Goal: Check status: Check status

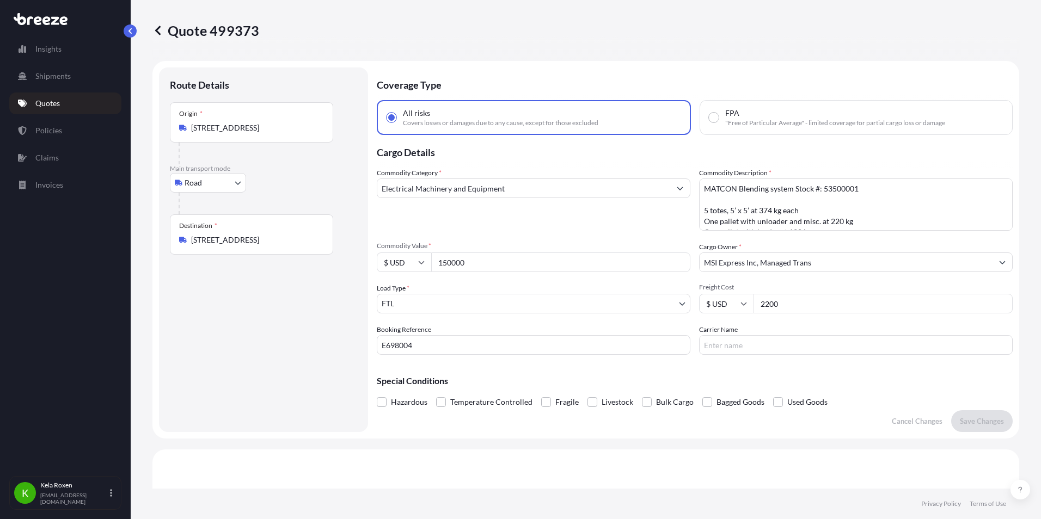
select select "Road"
select select "2"
click at [52, 129] on p "Policies" at bounding box center [48, 130] width 27 height 11
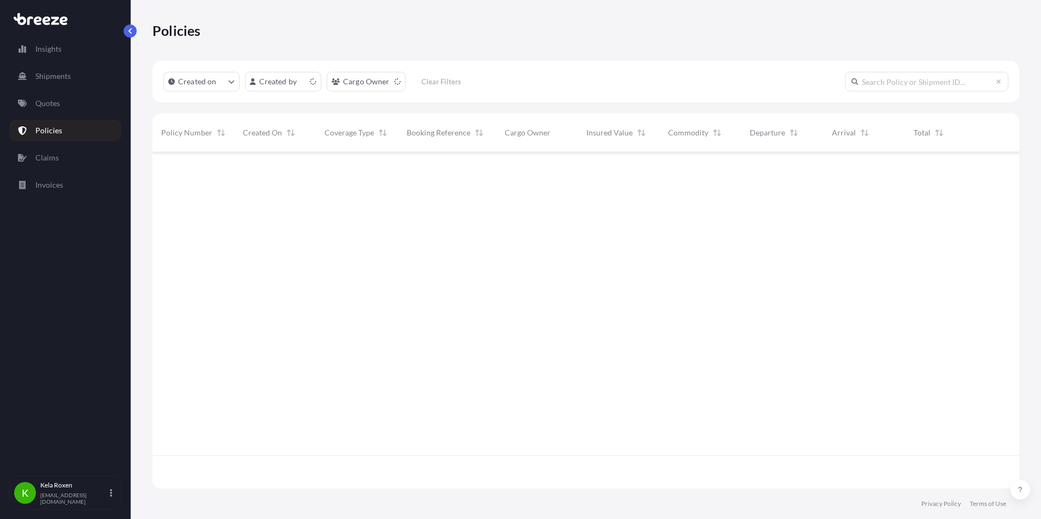
scroll to position [334, 858]
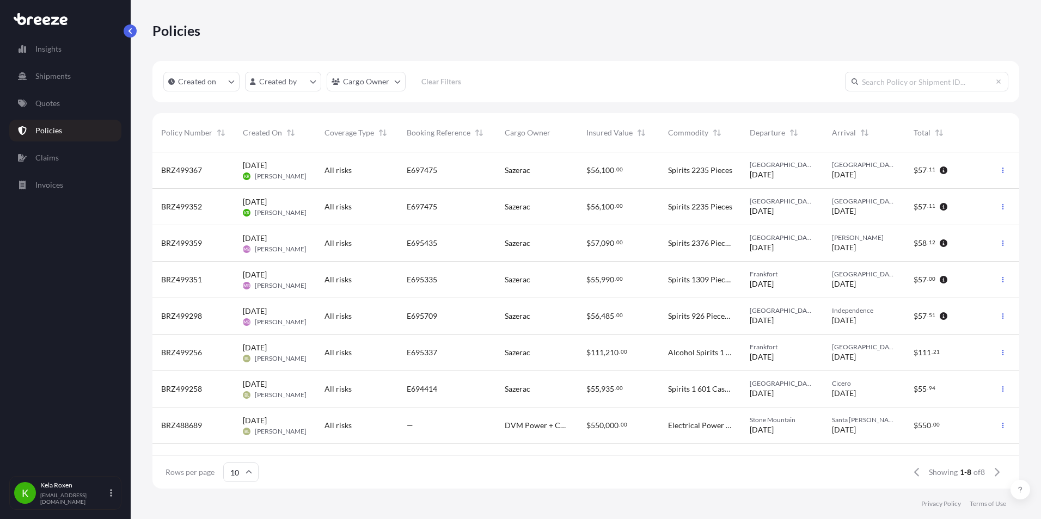
click at [198, 169] on span "BRZ499367" at bounding box center [181, 170] width 41 height 11
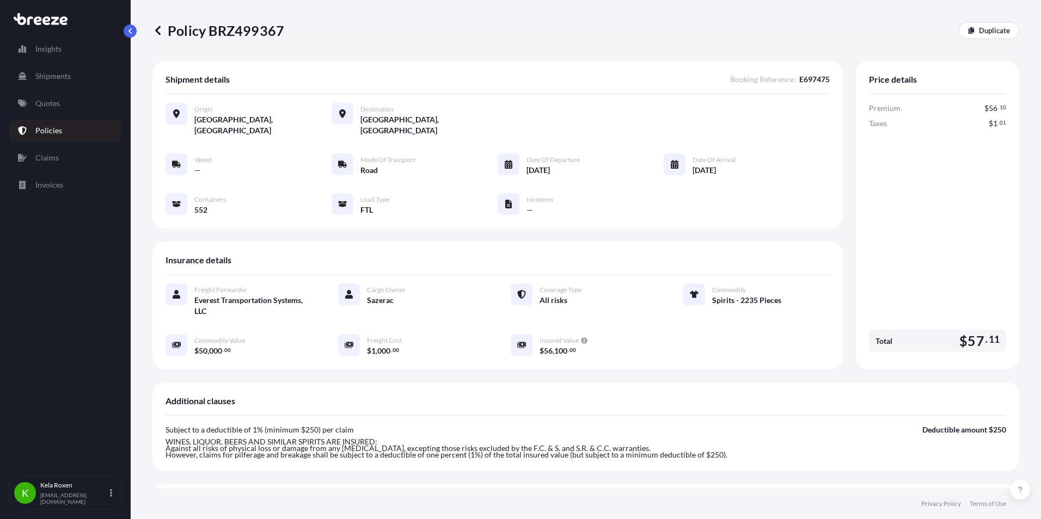
click at [799, 78] on span "E697475" at bounding box center [814, 79] width 30 height 11
copy span "E697475"
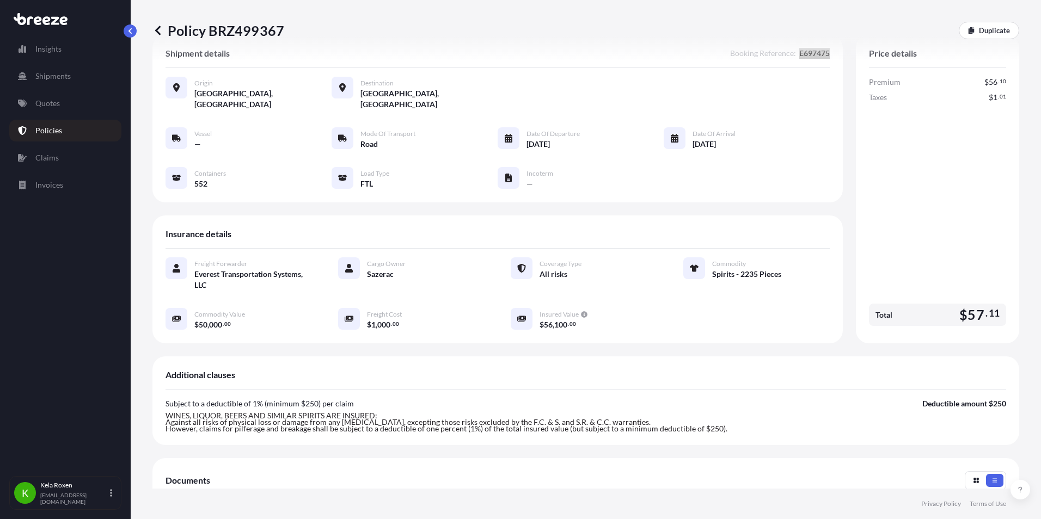
scroll to position [2, 0]
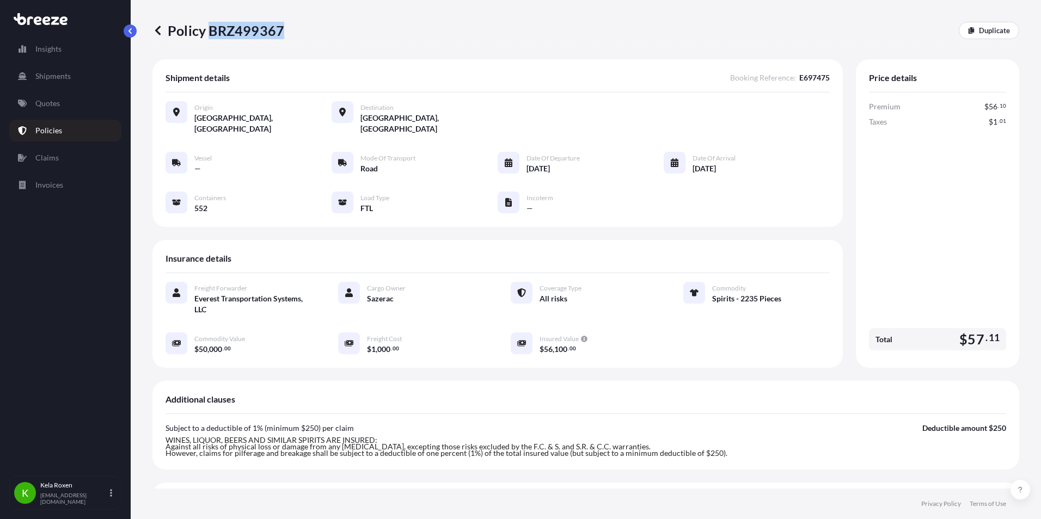
drag, startPoint x: 207, startPoint y: 30, endPoint x: 282, endPoint y: 32, distance: 74.6
click at [282, 32] on p "Policy BRZ499367" at bounding box center [218, 30] width 132 height 17
drag, startPoint x: 282, startPoint y: 32, endPoint x: 262, endPoint y: 30, distance: 20.2
copy p "BRZ499367"
click at [152, 32] on icon at bounding box center [157, 30] width 11 height 11
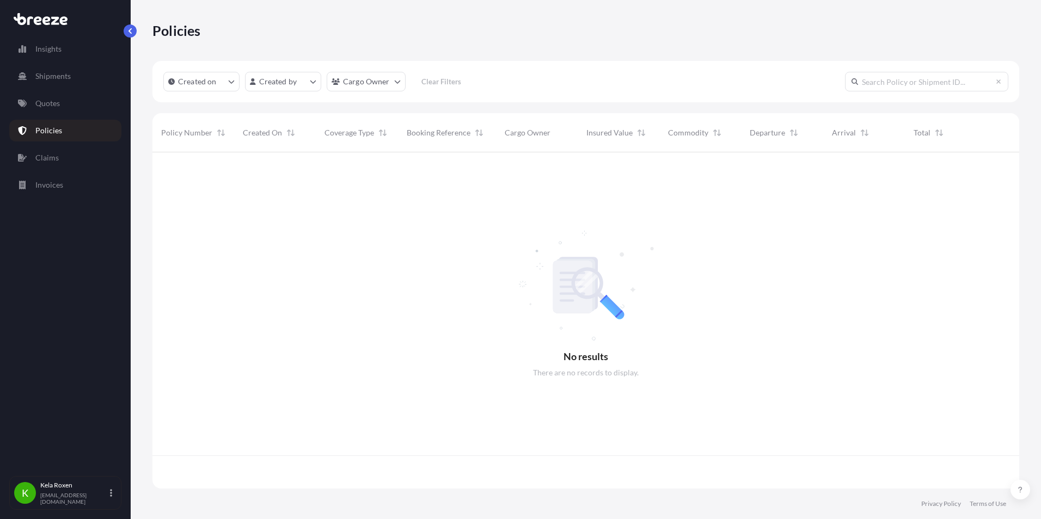
scroll to position [334, 858]
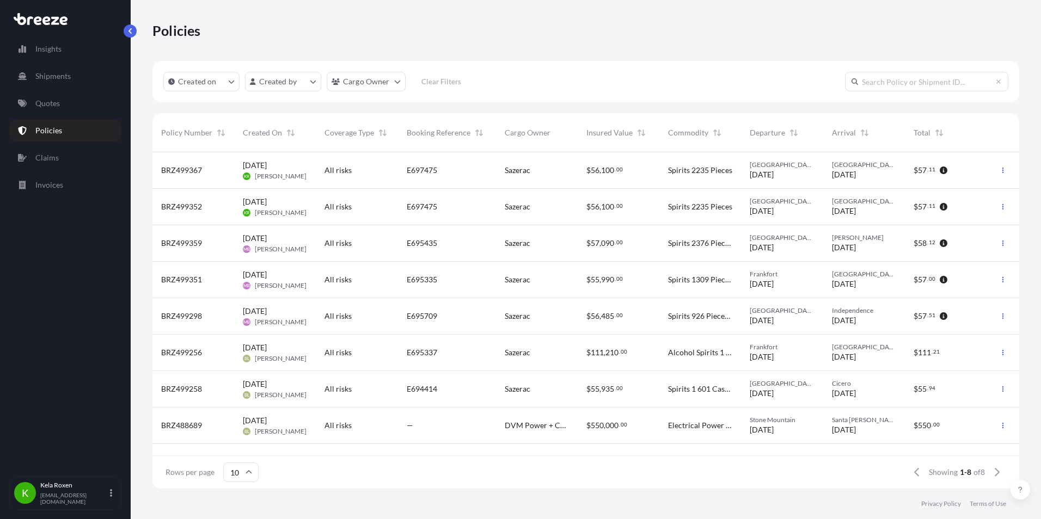
click at [366, 203] on div "All risks" at bounding box center [356, 206] width 64 height 11
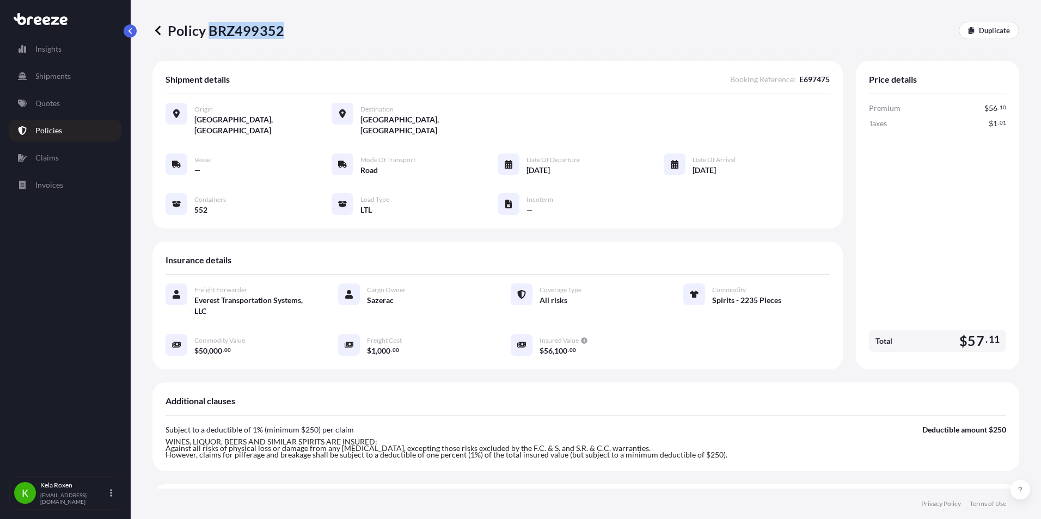
drag, startPoint x: 280, startPoint y: 29, endPoint x: 210, endPoint y: 28, distance: 70.8
click at [210, 28] on p "Policy BRZ499352" at bounding box center [218, 30] width 132 height 17
copy p "BRZ499352"
